Goal: Information Seeking & Learning: Learn about a topic

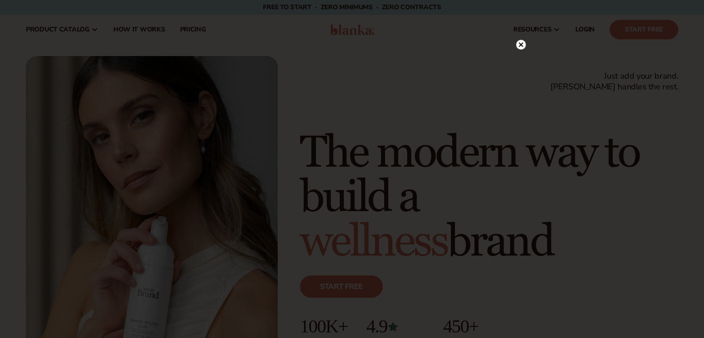
click at [523, 44] on circle at bounding box center [521, 45] width 10 height 10
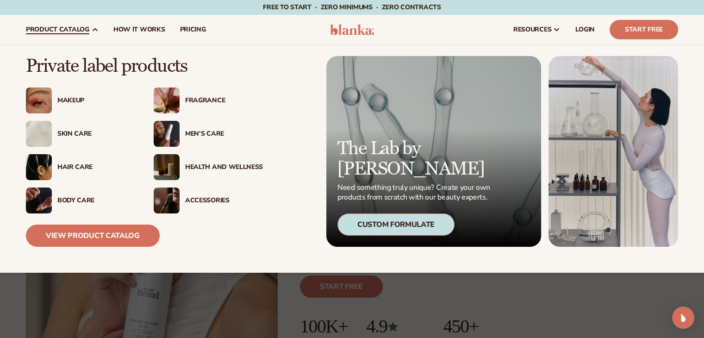
click at [74, 99] on div "Makeup" at bounding box center [96, 101] width 78 height 8
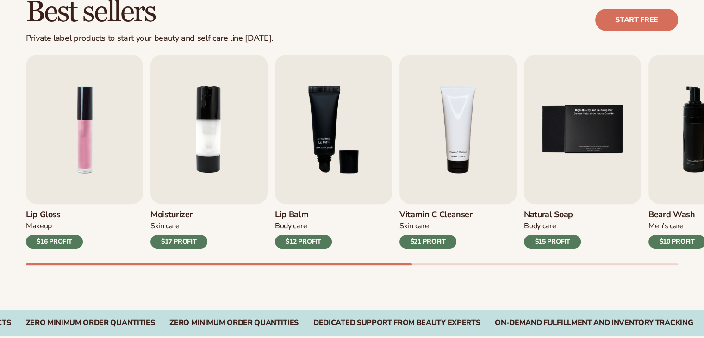
scroll to position [278, 0]
click at [87, 152] on img "1 / 9" at bounding box center [84, 129] width 117 height 149
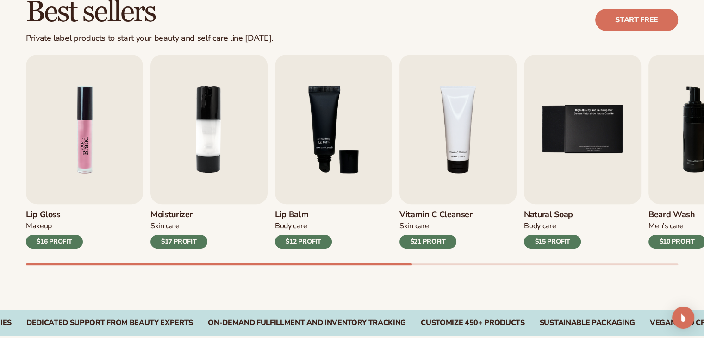
click at [100, 140] on img "1 / 9" at bounding box center [84, 129] width 117 height 149
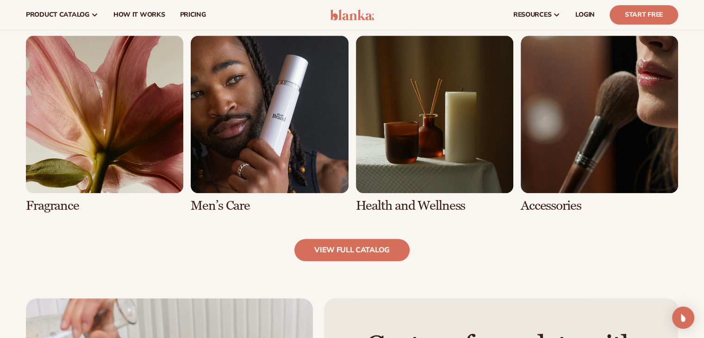
scroll to position [782, 0]
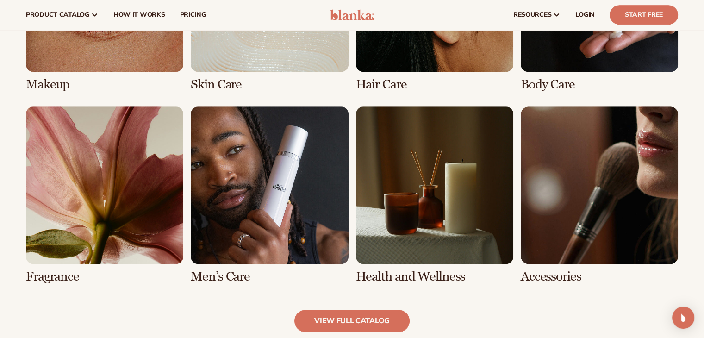
click at [566, 194] on link "8 / 8" at bounding box center [599, 194] width 157 height 177
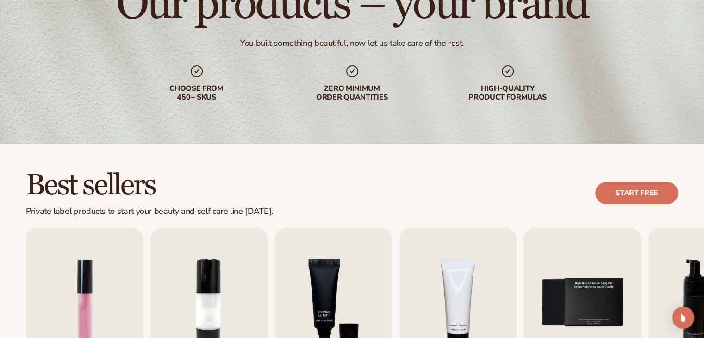
scroll to position [324, 0]
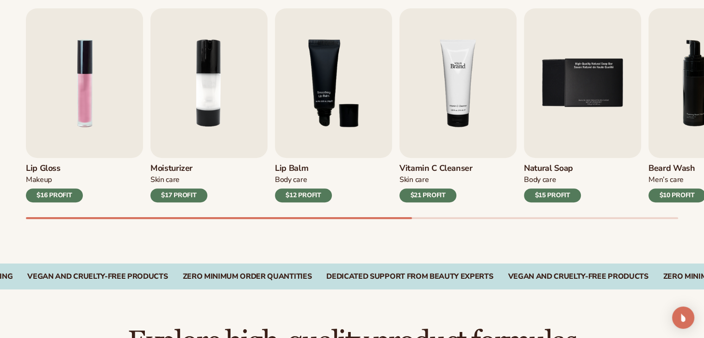
click at [434, 123] on img "4 / 9" at bounding box center [457, 82] width 117 height 149
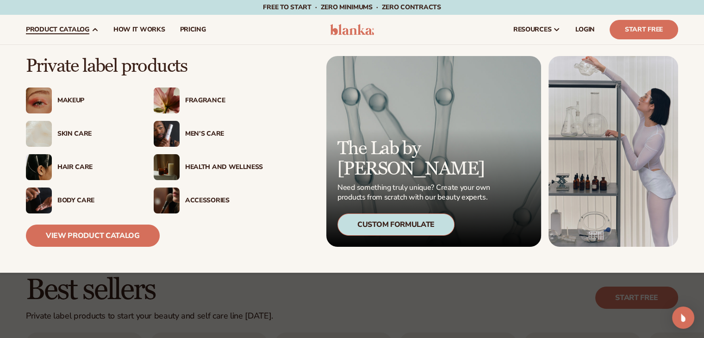
click at [77, 99] on div "Makeup" at bounding box center [96, 101] width 78 height 8
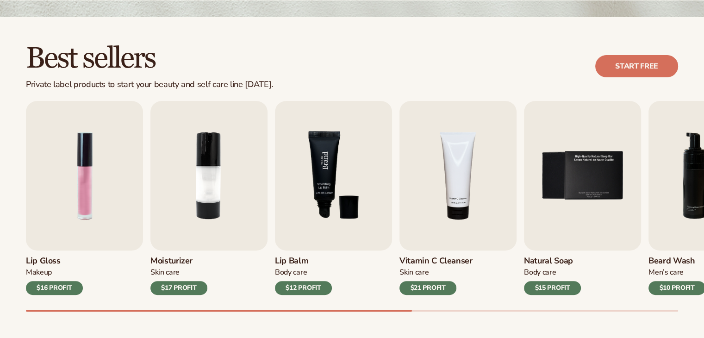
scroll to position [231, 0]
